Goal: Navigation & Orientation: Find specific page/section

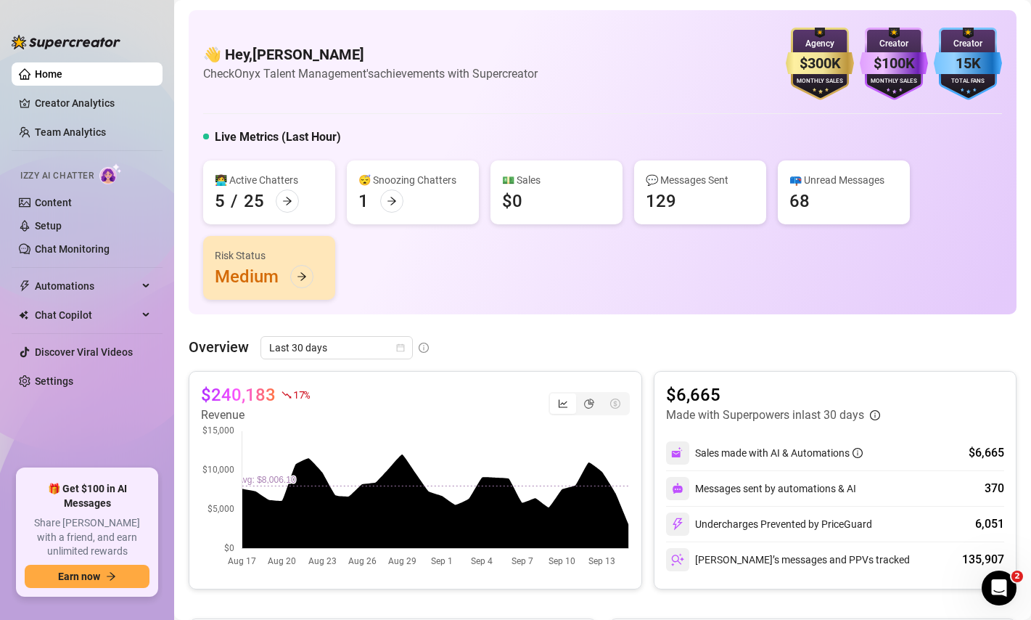
scroll to position [1, 0]
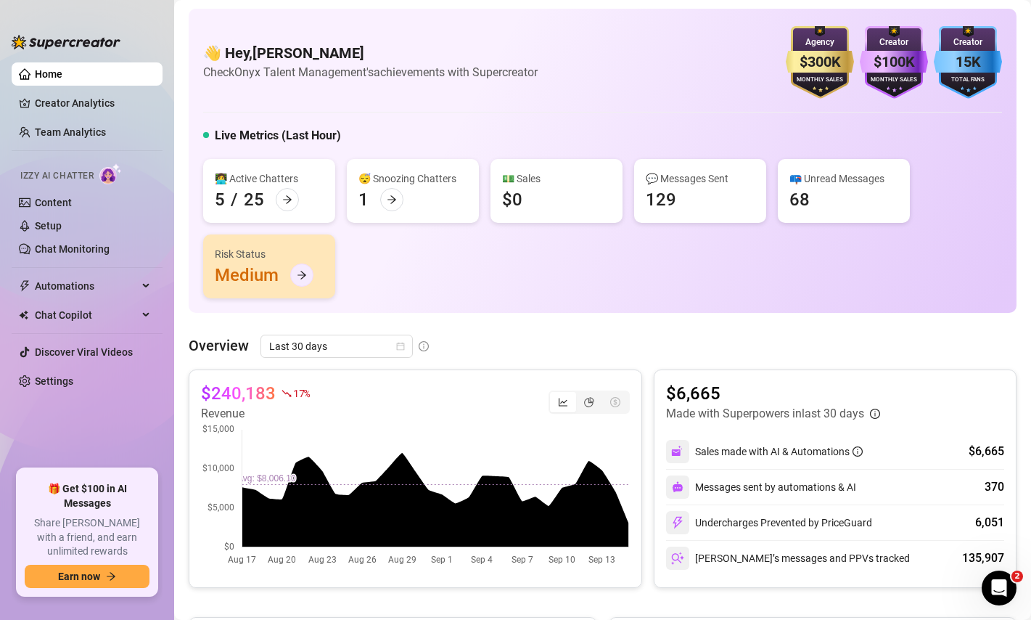
click at [301, 276] on icon "arrow-right" at bounding box center [302, 275] width 10 height 10
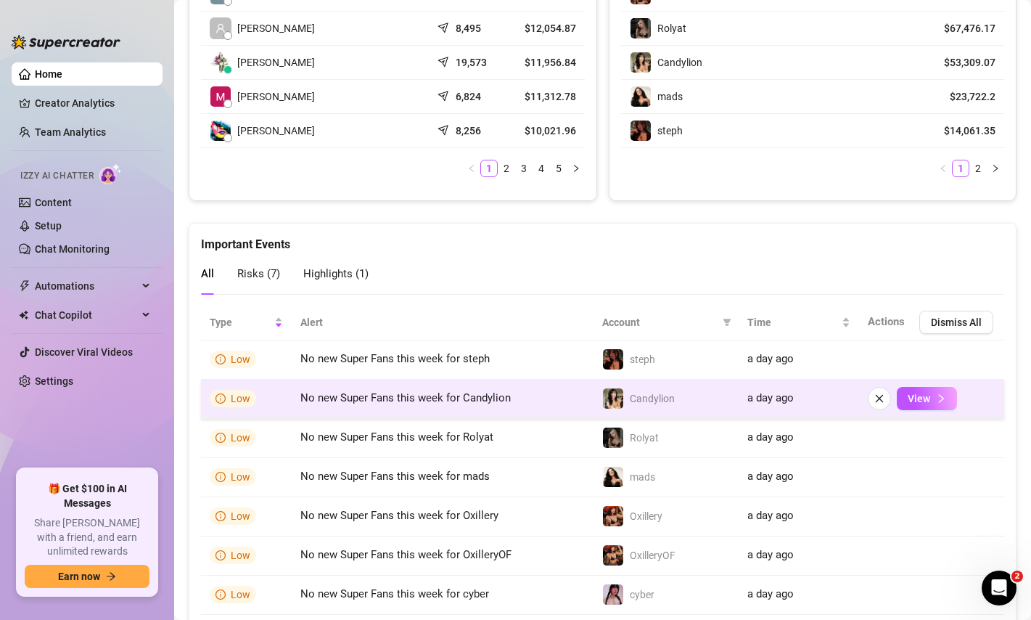
scroll to position [891, 0]
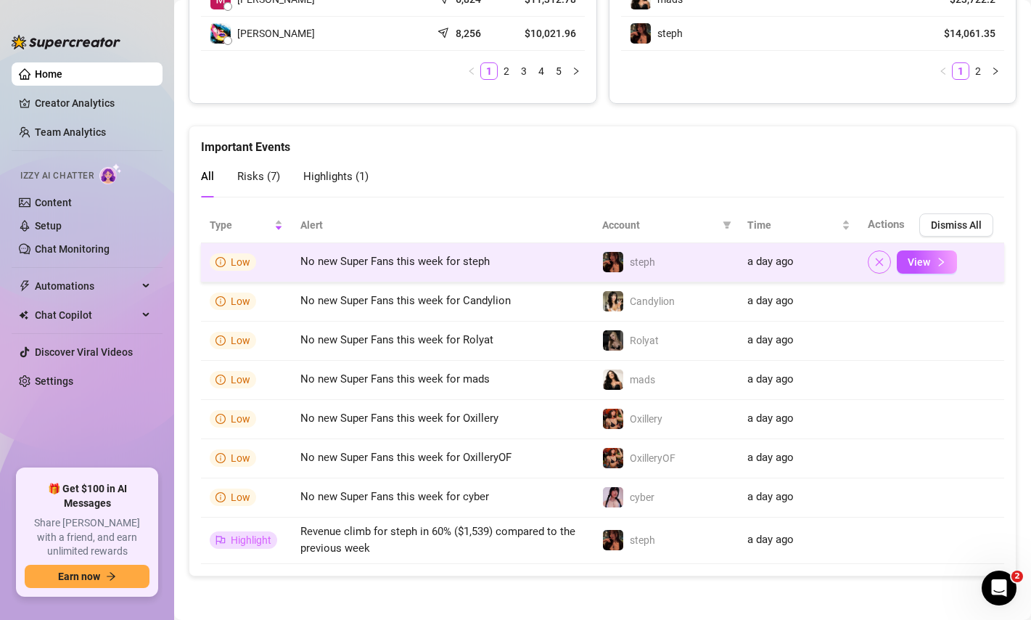
click at [881, 263] on icon "close" at bounding box center [880, 262] width 8 height 8
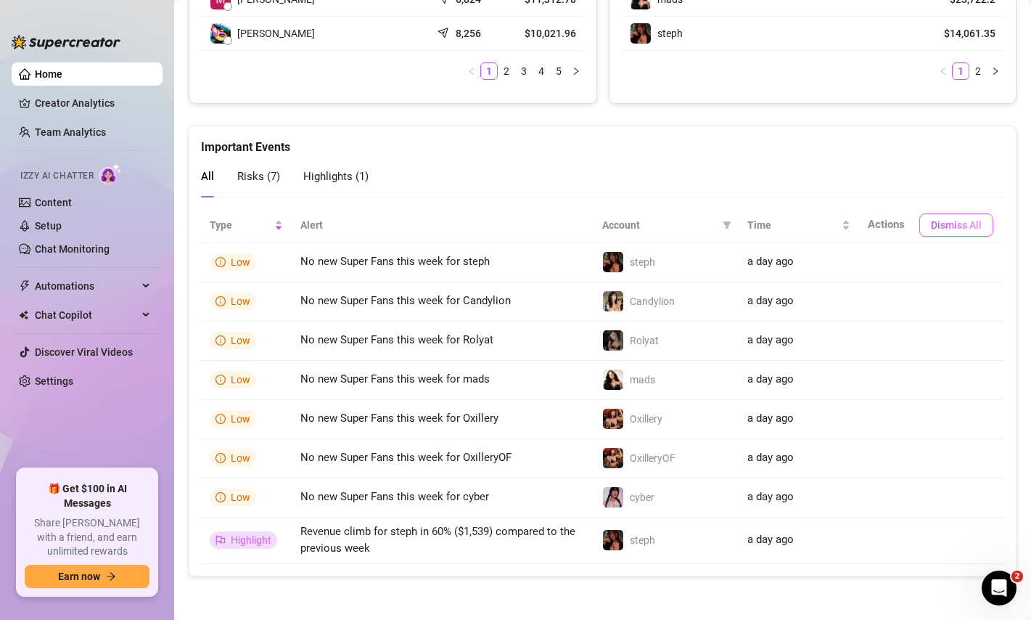
click at [938, 220] on span "Dismiss All" at bounding box center [956, 225] width 51 height 12
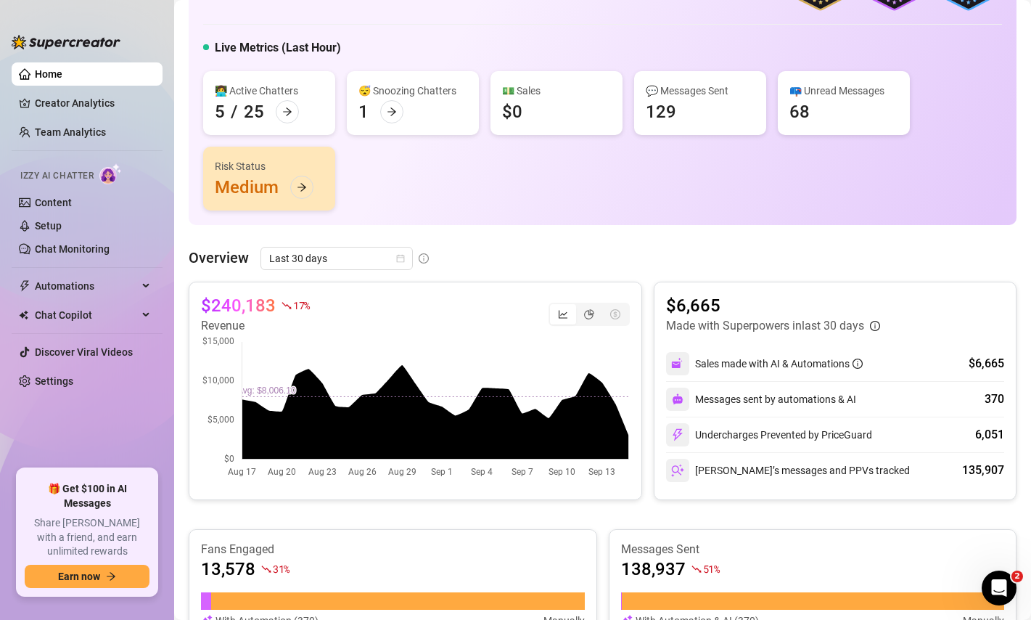
scroll to position [0, 0]
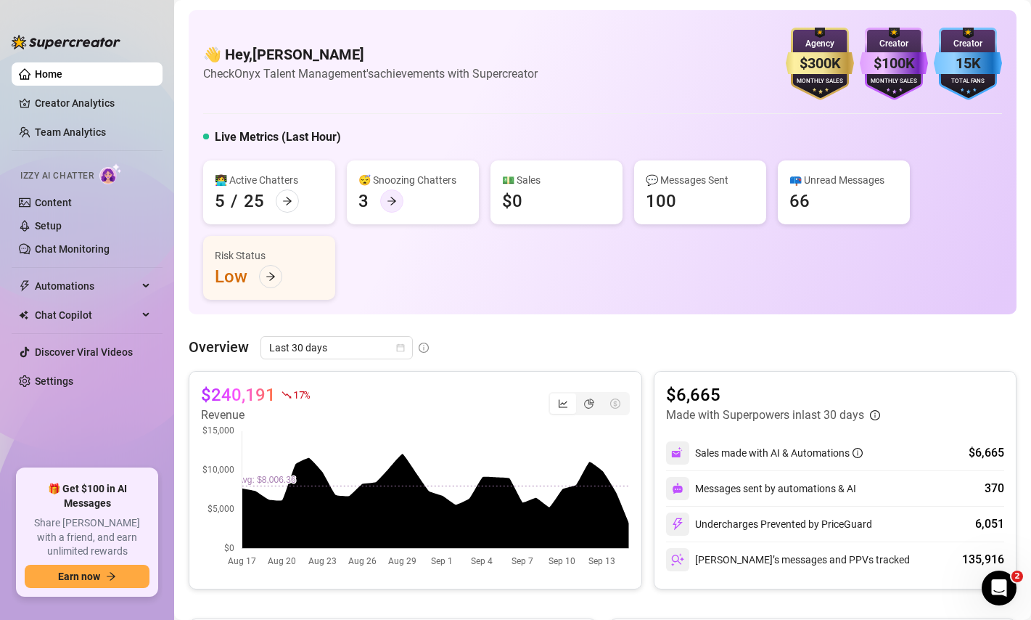
click at [384, 192] on div at bounding box center [391, 200] width 23 height 23
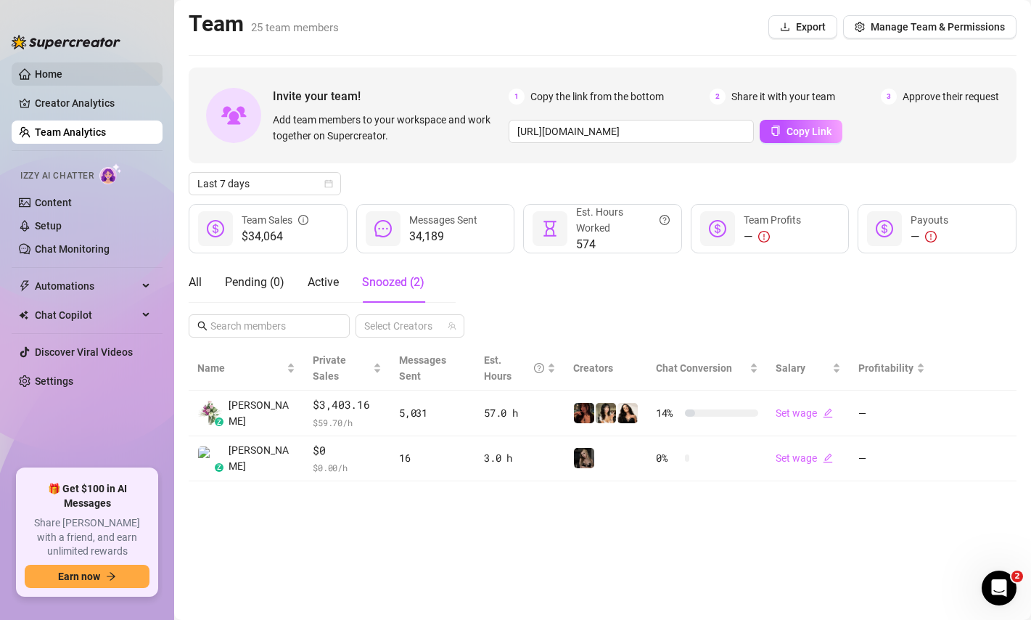
click at [42, 74] on link "Home" at bounding box center [49, 74] width 28 height 12
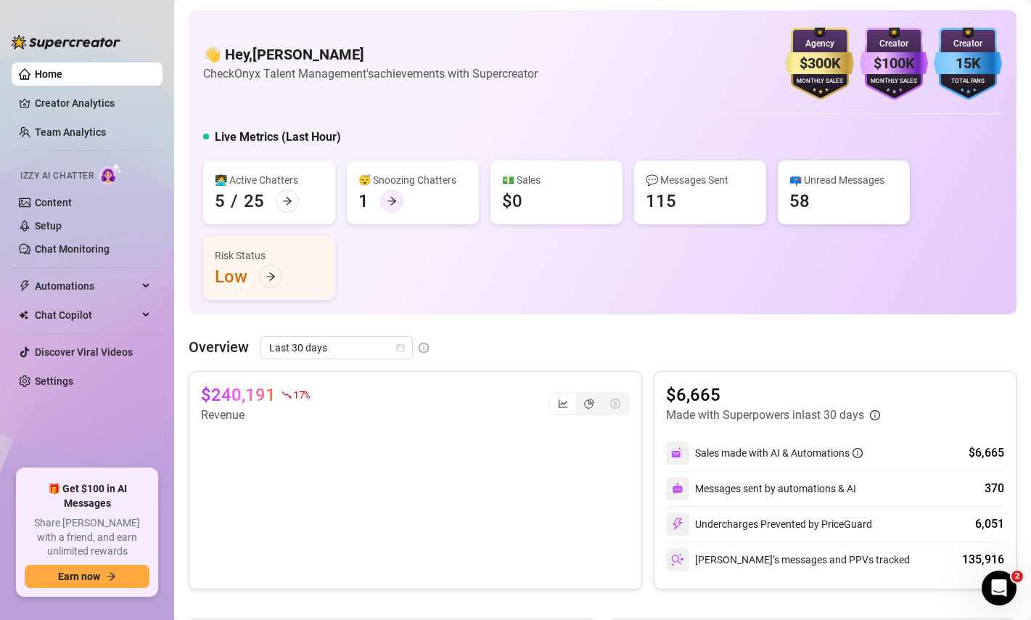
click at [390, 198] on icon "arrow-right" at bounding box center [392, 201] width 10 height 10
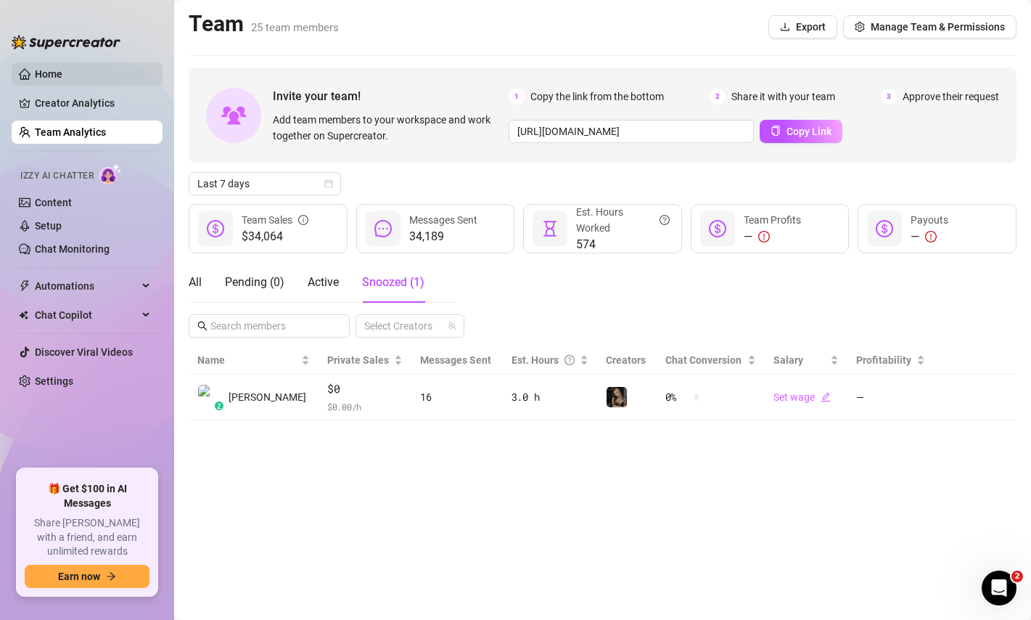
click at [43, 72] on link "Home" at bounding box center [49, 74] width 28 height 12
